Goal: Complete application form

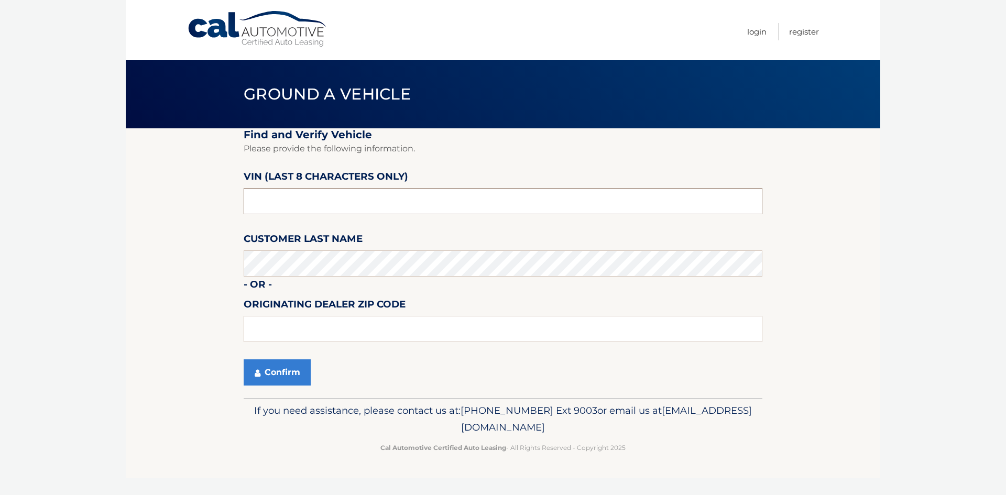
click at [302, 210] on input "text" at bounding box center [503, 201] width 518 height 26
click at [277, 202] on input "text" at bounding box center [503, 201] width 518 height 26
type input "NH036547"
click at [278, 376] on button "Confirm" at bounding box center [277, 372] width 67 height 26
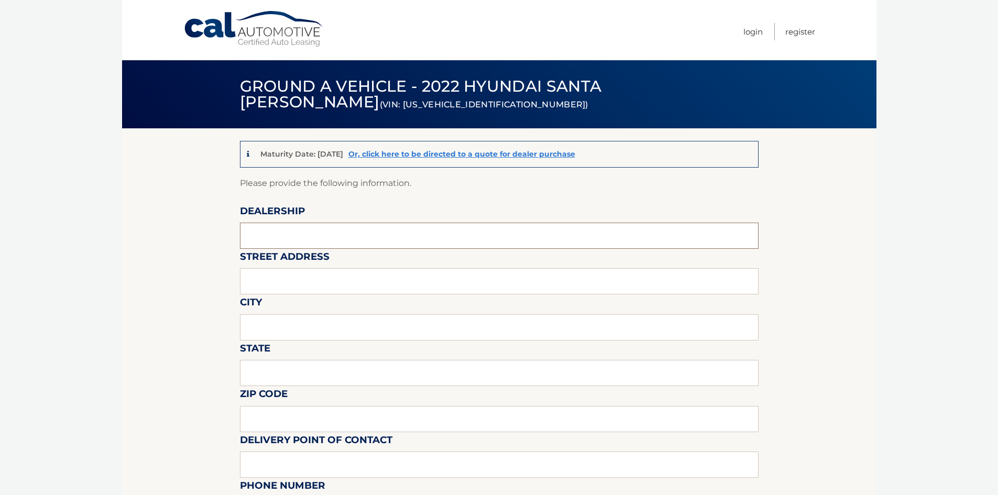
click at [287, 227] on input "text" at bounding box center [499, 236] width 518 height 26
type input "BROWN [PERSON_NAME] HYUNDAI"
type input "3901 HECKTOWN RD"
type input "EASTON"
type input "PA"
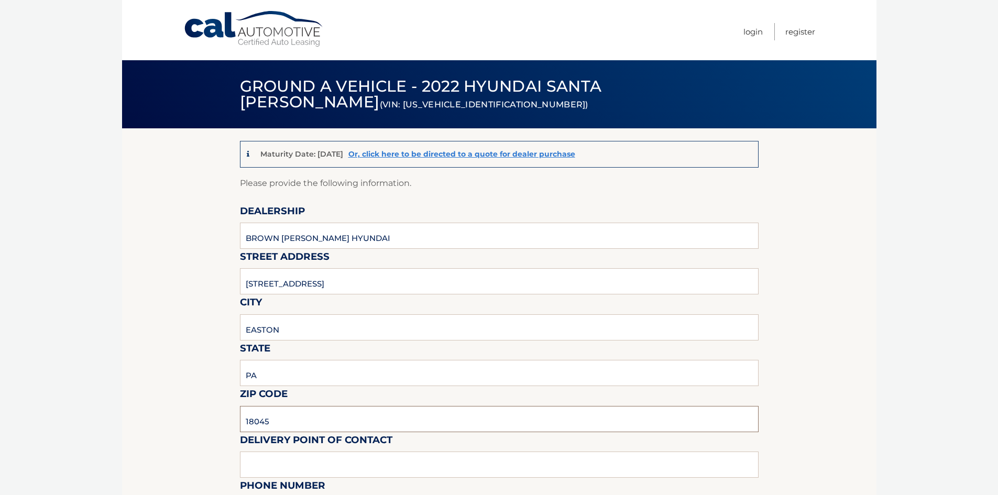
type input "18045"
type input "RYAN FRABLE"
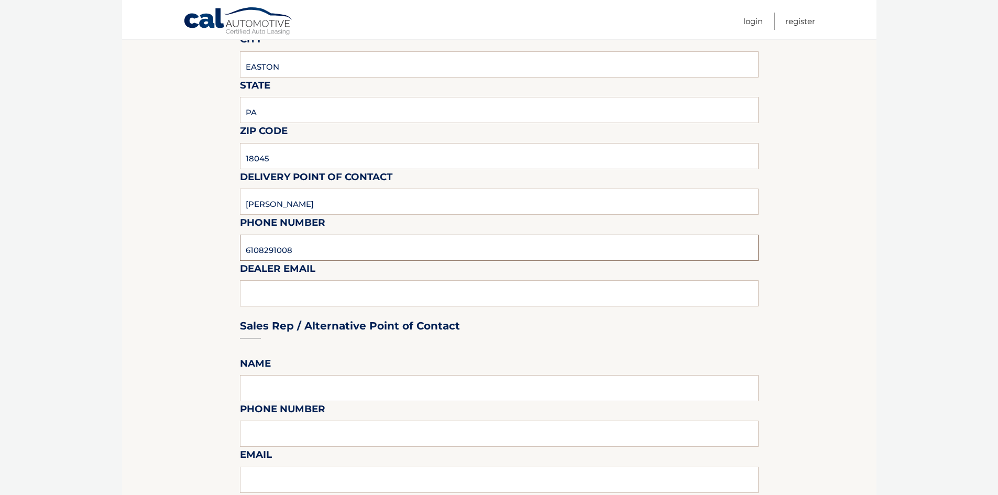
type input "6108291008"
type input "RFRABLE@BROWNDAUB.COM"
type input "IAN MCELROY"
type input "6108291008"
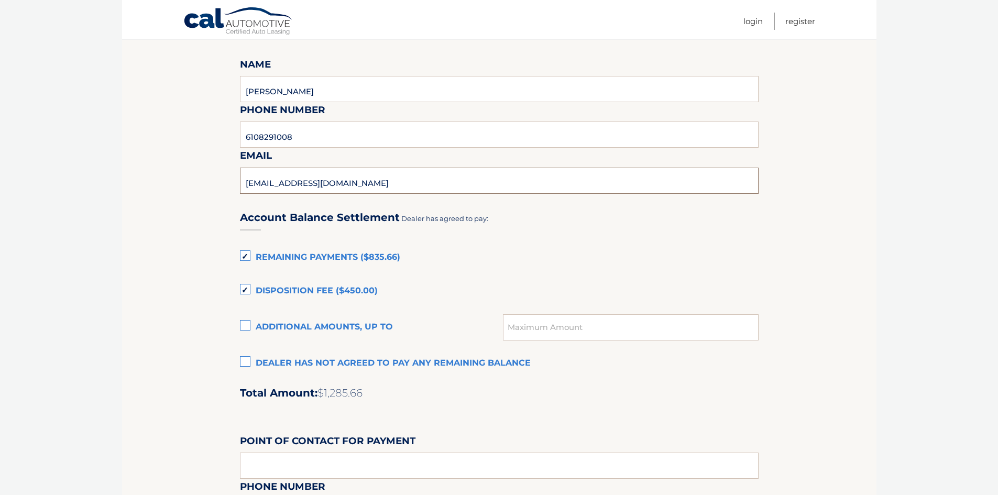
scroll to position [577, 0]
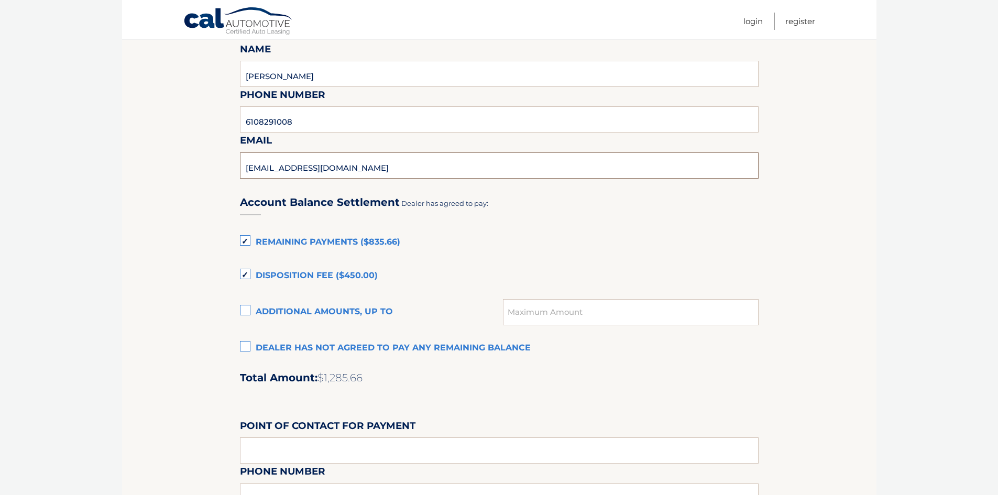
type input "IMCELROY@BROWNDAUB.COM"
click at [246, 349] on label "Dealer has not agreed to pay any remaining balance" at bounding box center [499, 348] width 518 height 21
click at [0, 0] on input "Dealer has not agreed to pay any remaining balance" at bounding box center [0, 0] width 0 height 0
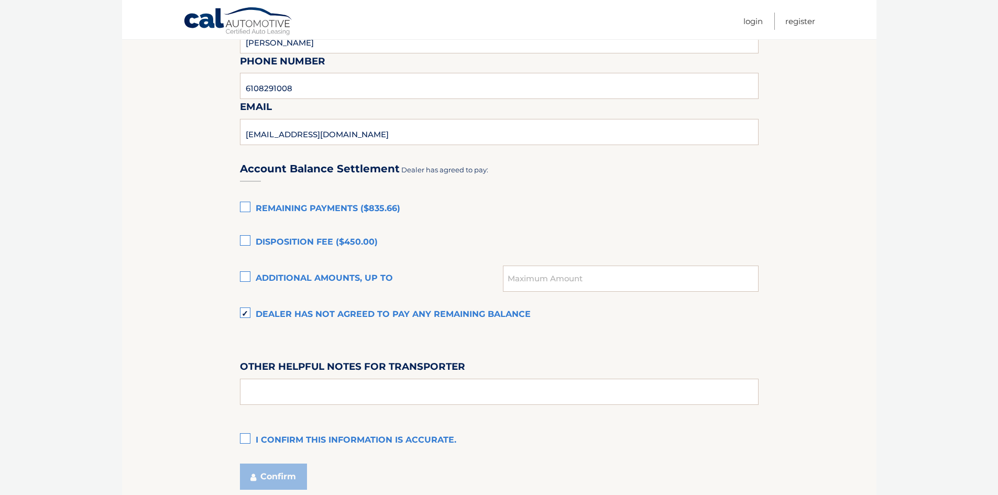
scroll to position [629, 0]
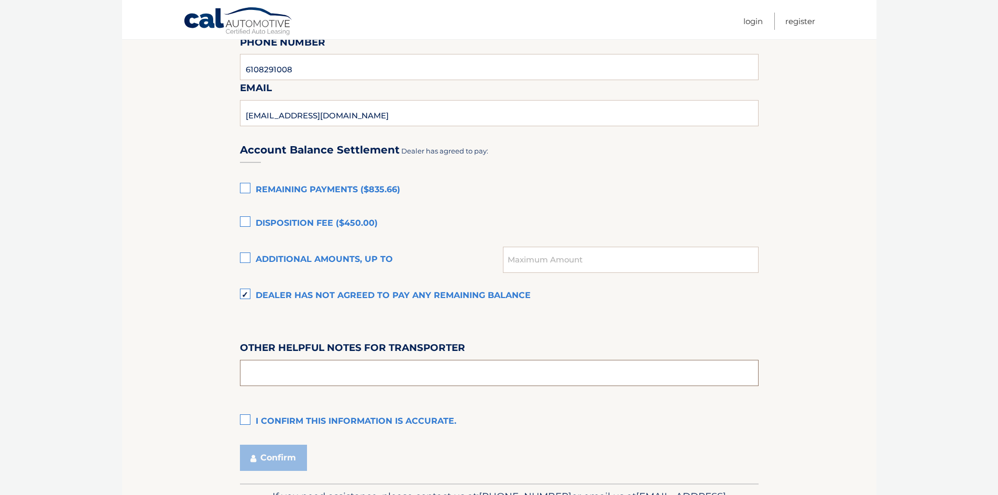
click at [357, 371] on input "text" at bounding box center [499, 373] width 518 height 26
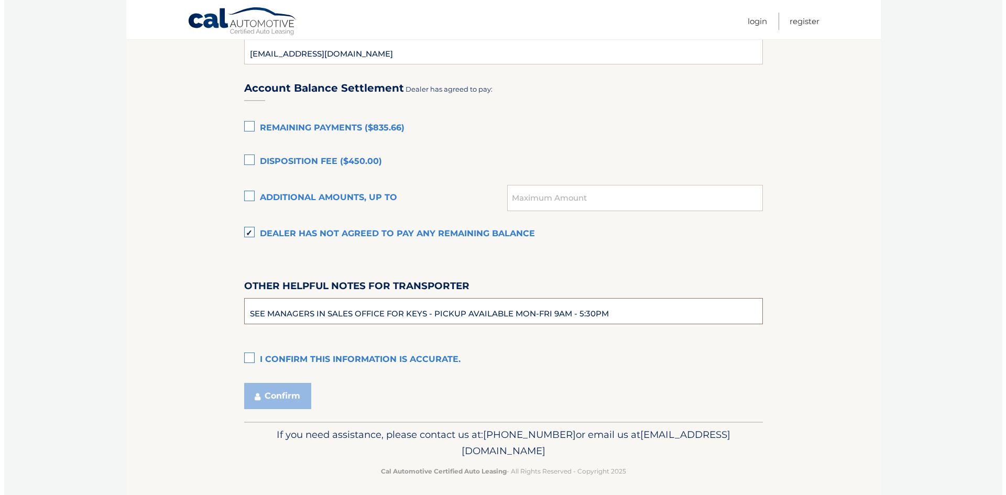
scroll to position [698, 0]
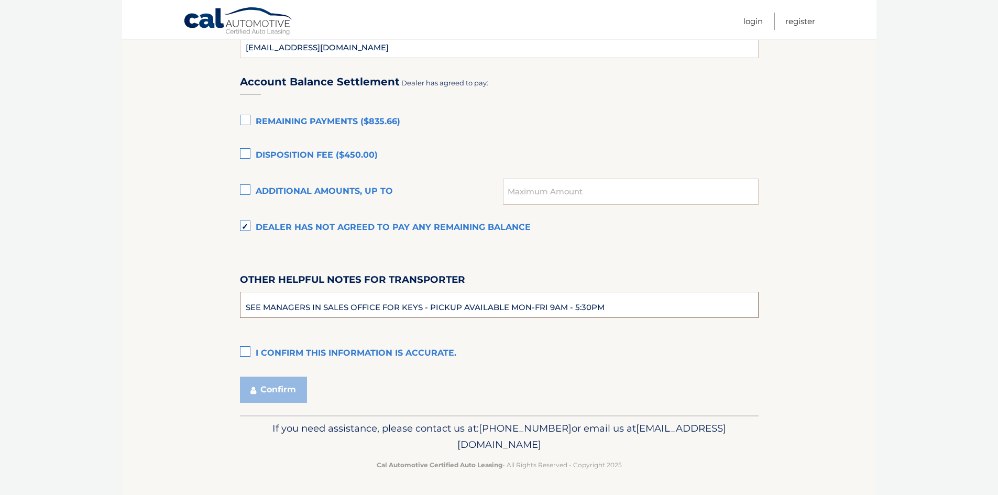
type input "SEE MANAGERS IN SALES OFFICE FOR KEYS - PICKUP AVAILABLE MON-FRI 9AM - 5:30PM"
click at [243, 352] on label "I confirm this information is accurate." at bounding box center [499, 353] width 518 height 21
click at [0, 0] on input "I confirm this information is accurate." at bounding box center [0, 0] width 0 height 0
click at [287, 390] on button "Confirm" at bounding box center [273, 390] width 67 height 26
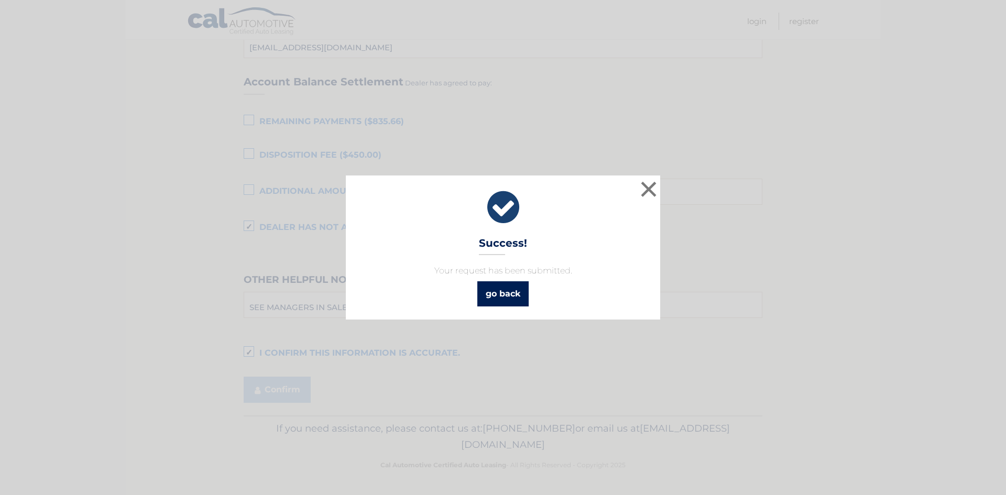
click at [507, 294] on link "go back" at bounding box center [502, 293] width 51 height 25
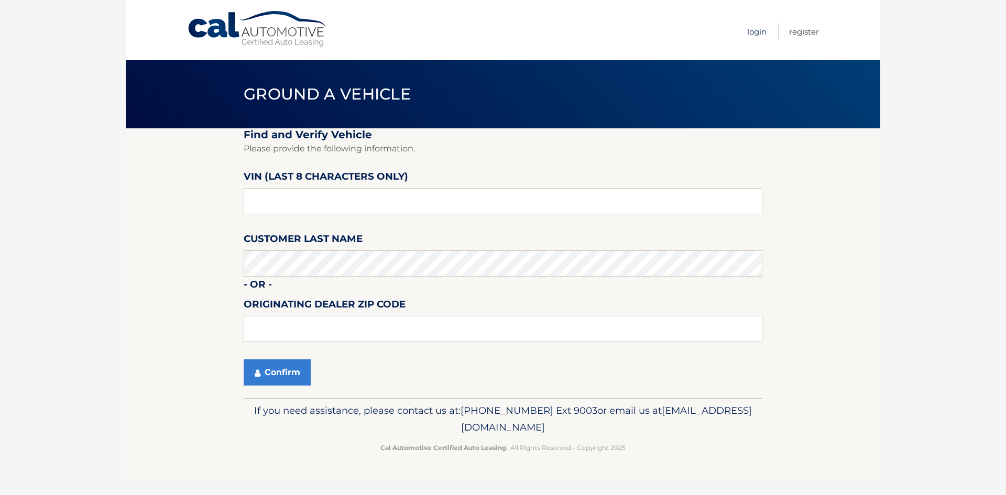
click at [751, 30] on link "Login" at bounding box center [756, 31] width 19 height 17
